Goal: Information Seeking & Learning: Find specific fact

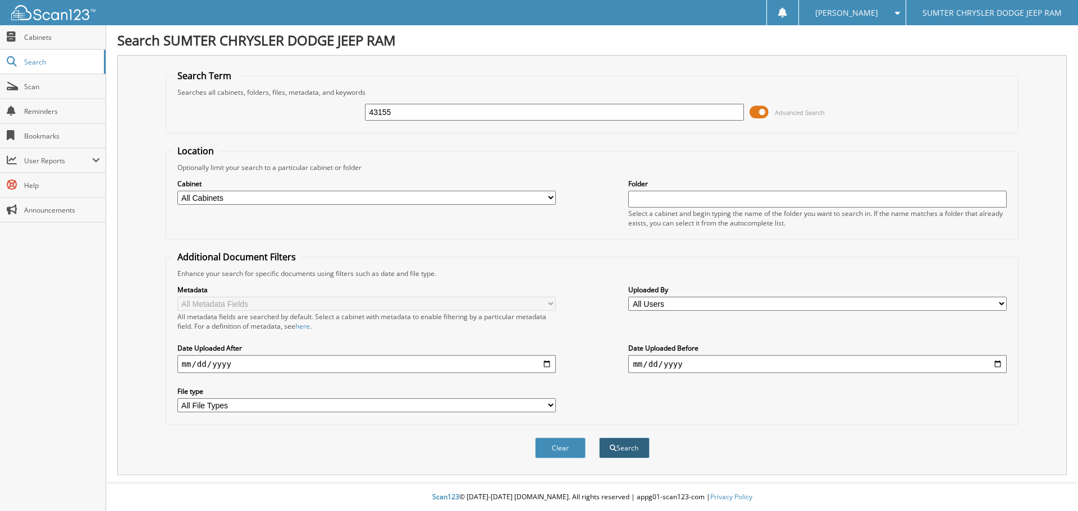
type input "43155"
click at [630, 444] on button "Search" at bounding box center [624, 448] width 51 height 21
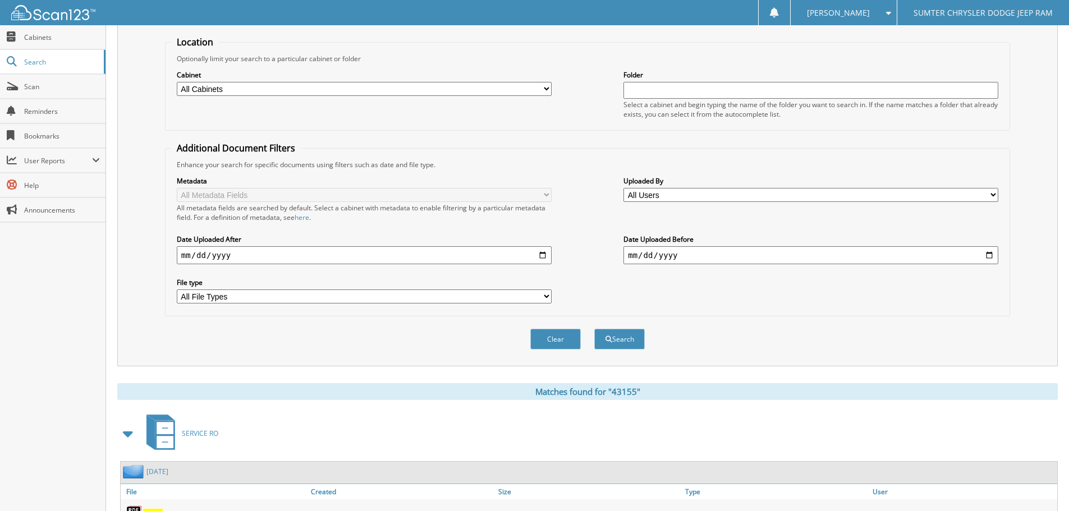
scroll to position [178, 0]
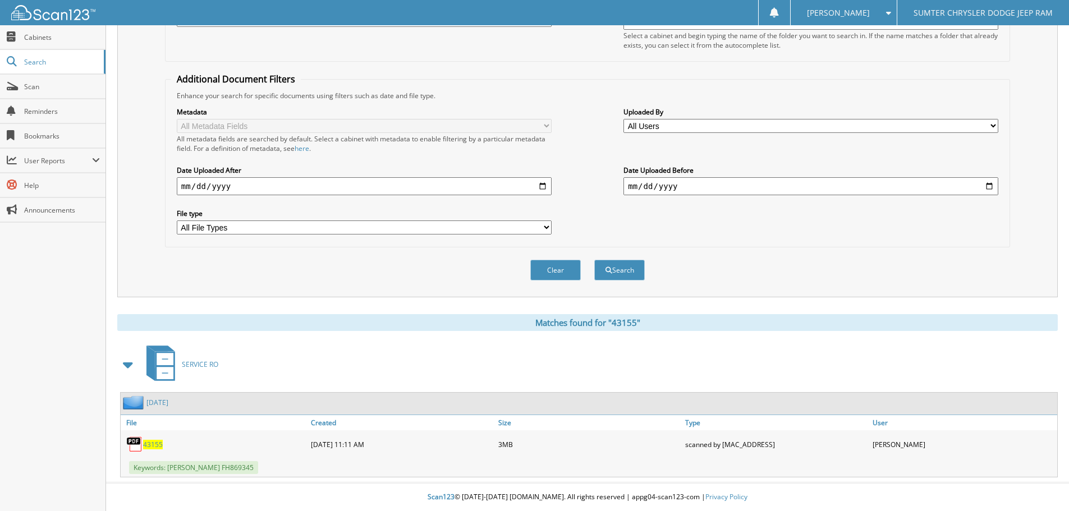
click at [148, 444] on span "43155" at bounding box center [153, 445] width 20 height 10
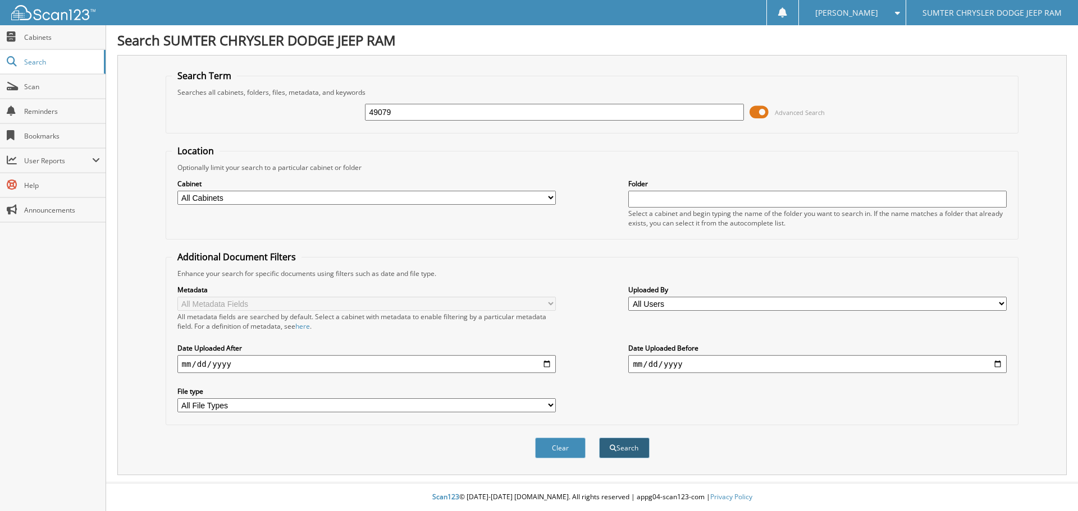
type input "49079"
click at [626, 445] on button "Search" at bounding box center [624, 448] width 51 height 21
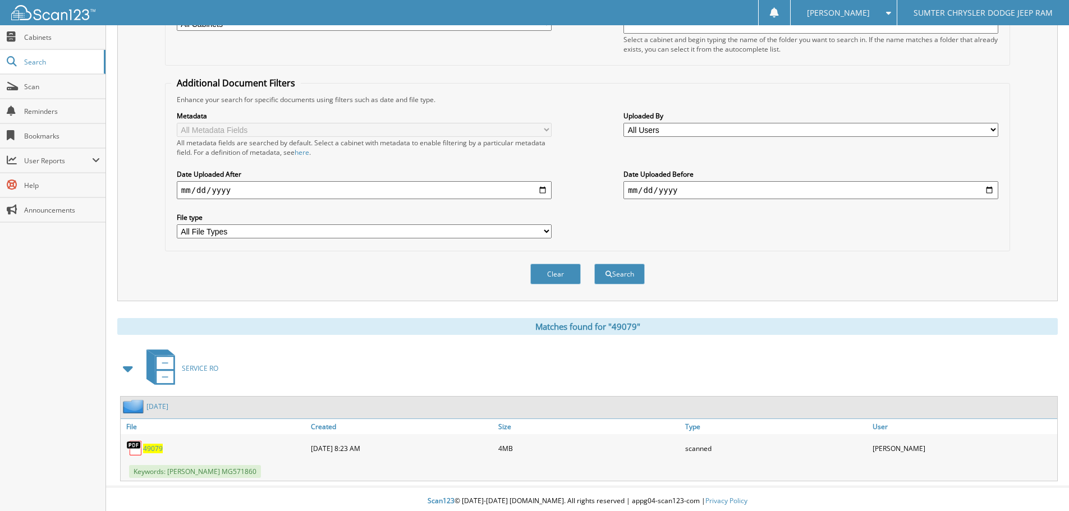
scroll to position [178, 0]
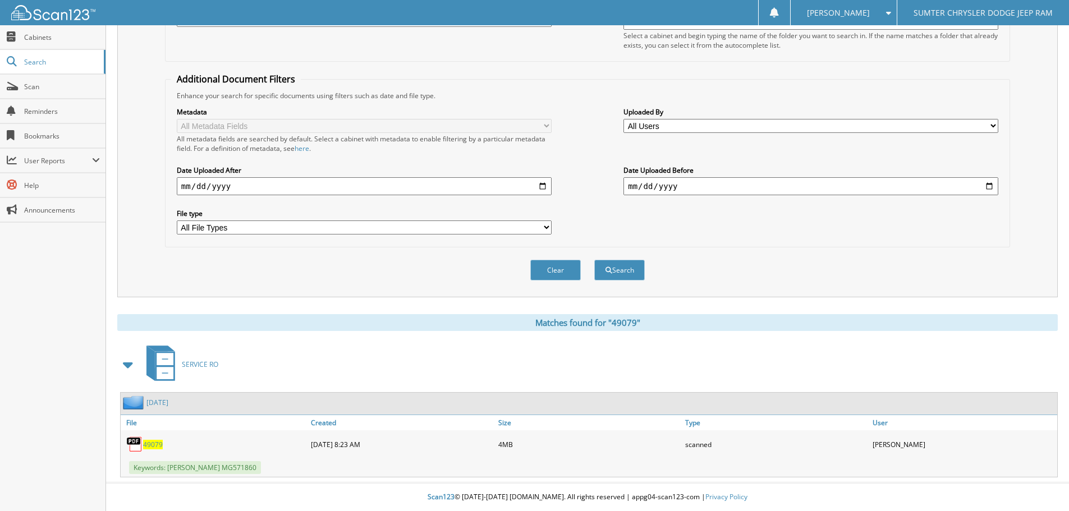
click at [152, 441] on span "49079" at bounding box center [153, 445] width 20 height 10
click at [155, 444] on span "49079" at bounding box center [153, 445] width 20 height 10
